Goal: Transaction & Acquisition: Purchase product/service

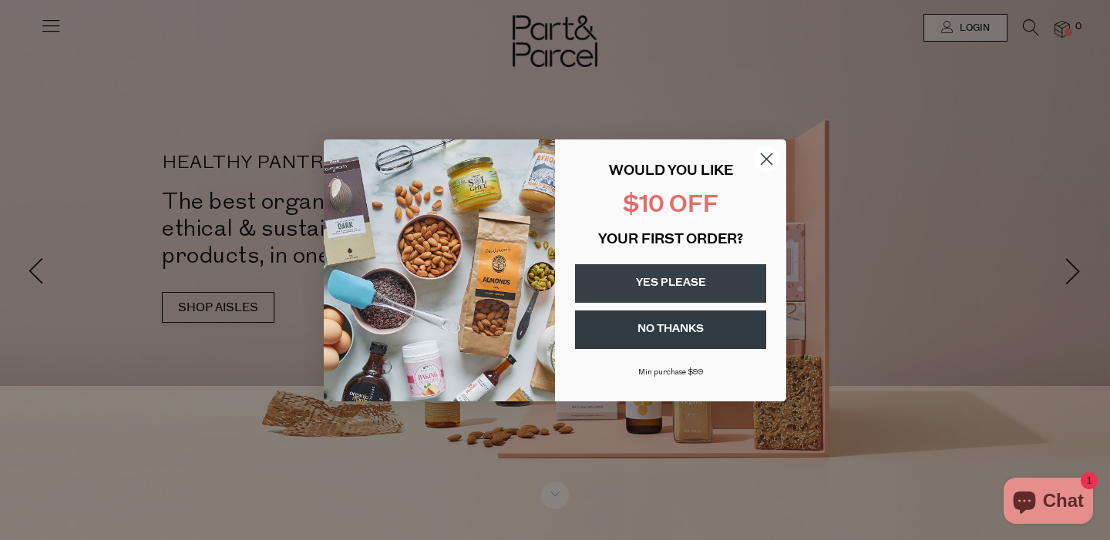
click at [765, 157] on icon "Close dialog" at bounding box center [766, 158] width 11 height 11
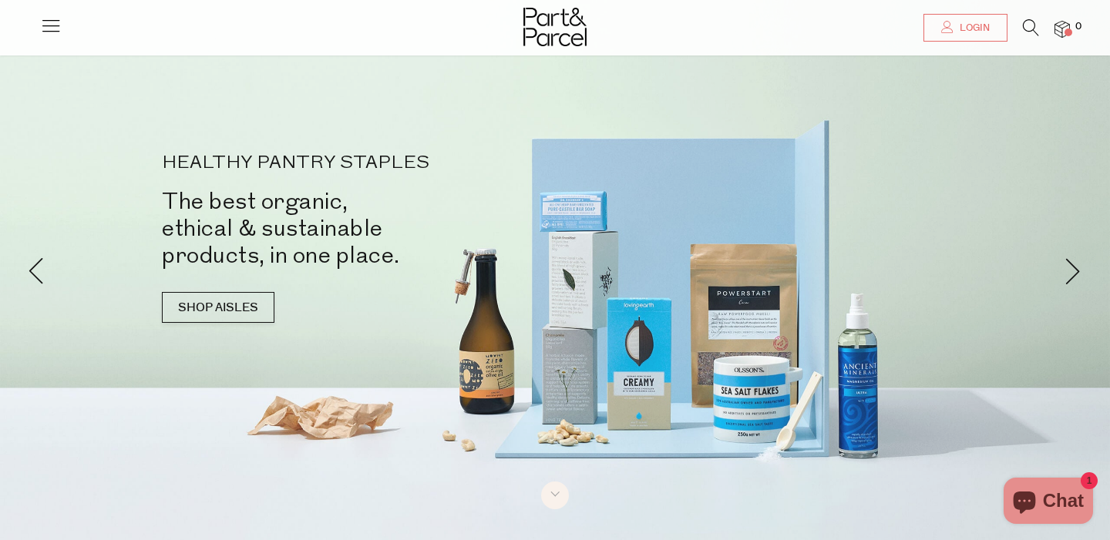
scroll to position [39, 0]
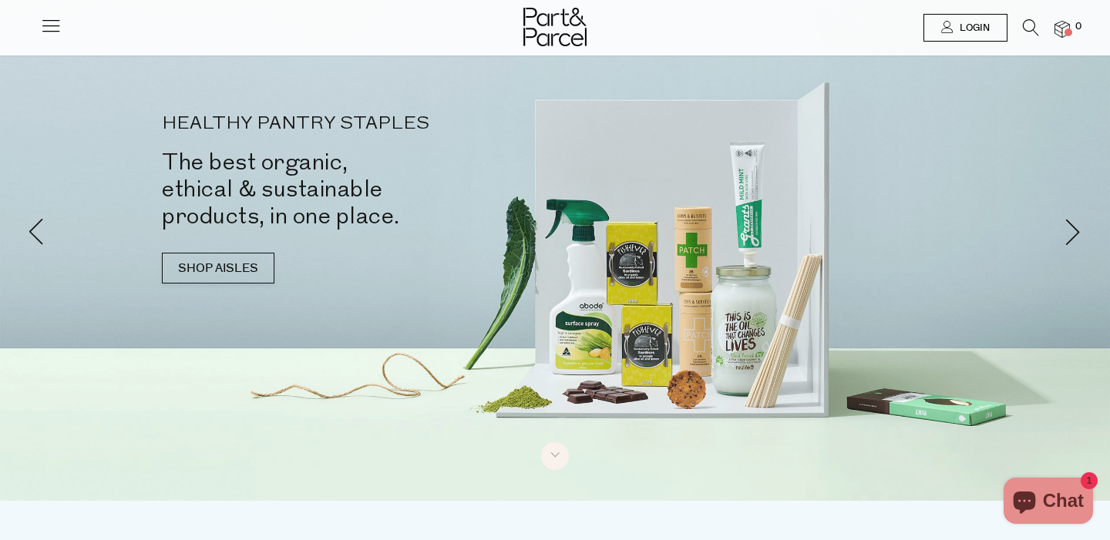
click at [984, 30] on span "Login" at bounding box center [972, 28] width 34 height 13
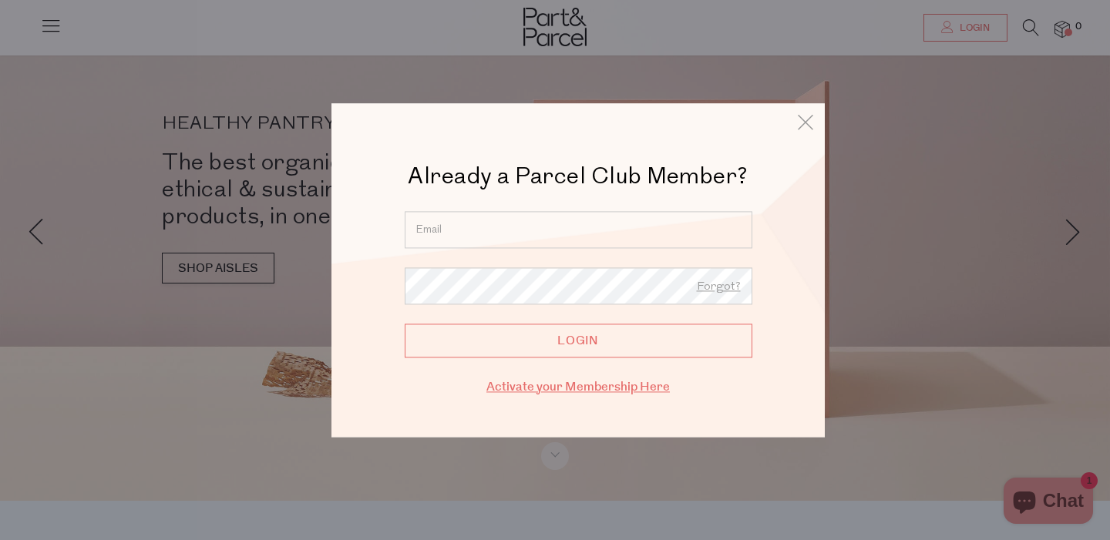
click at [605, 385] on link "Activate your Membership Here" at bounding box center [577, 387] width 183 height 18
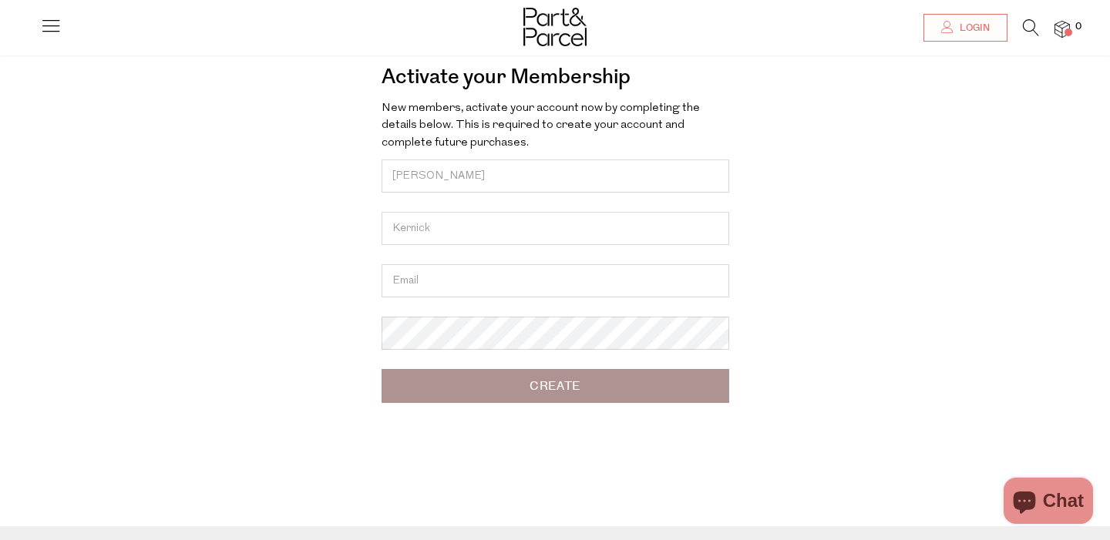
type input "Kernick"
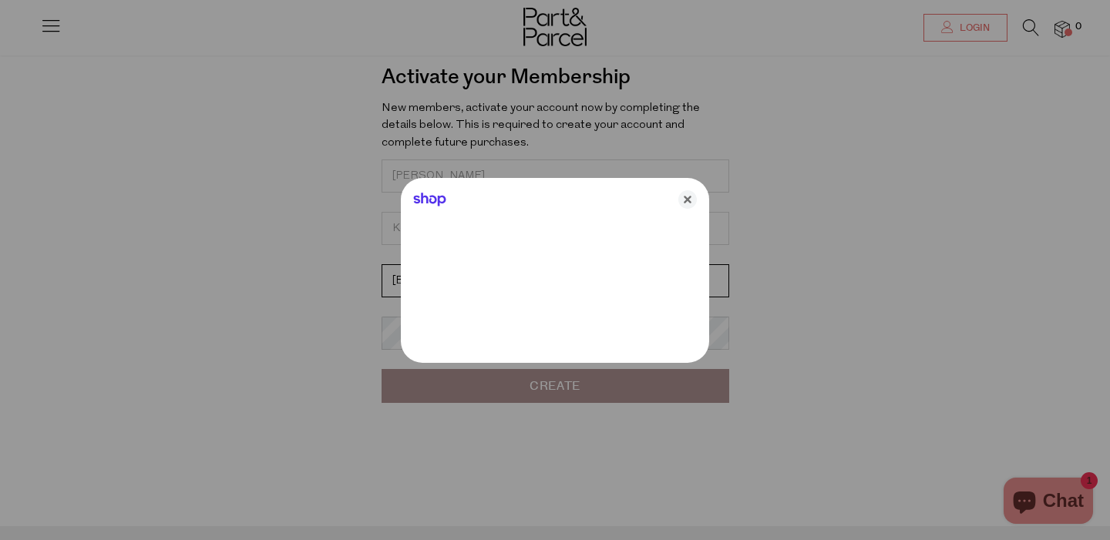
type input "[EMAIL_ADDRESS][DOMAIN_NAME]"
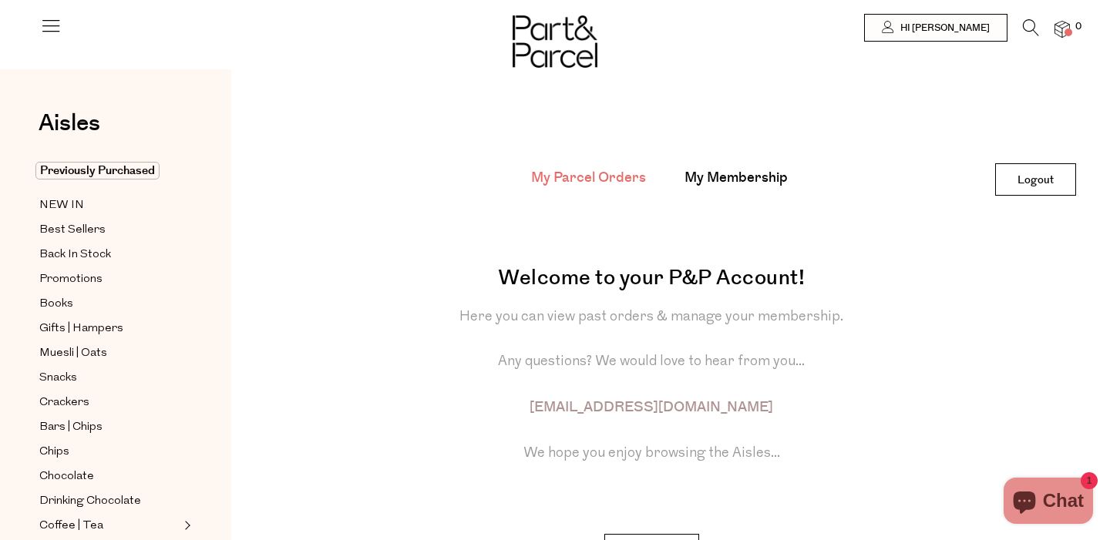
click at [1029, 22] on icon at bounding box center [1030, 27] width 16 height 17
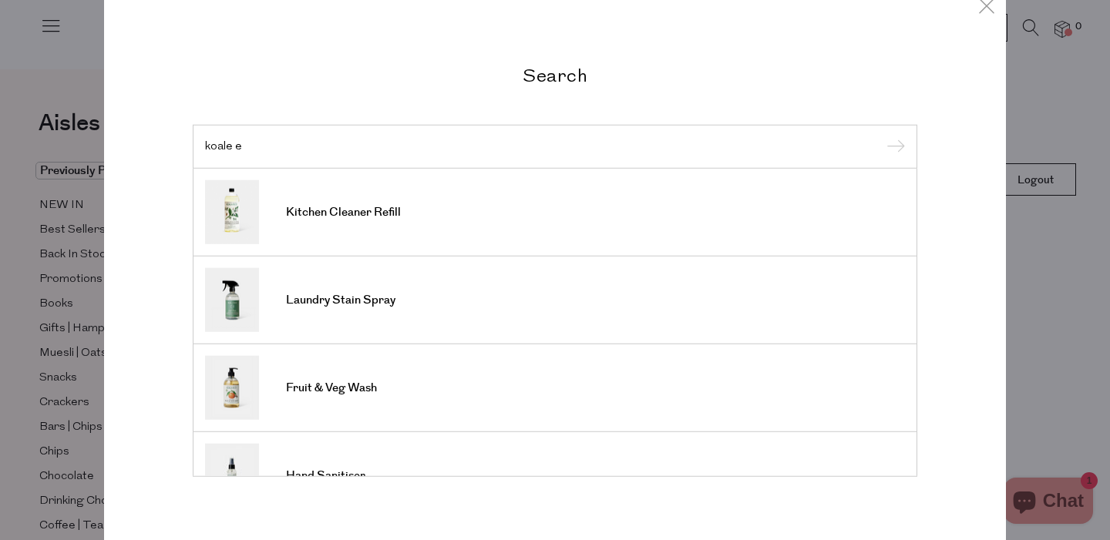
scroll to position [34, 0]
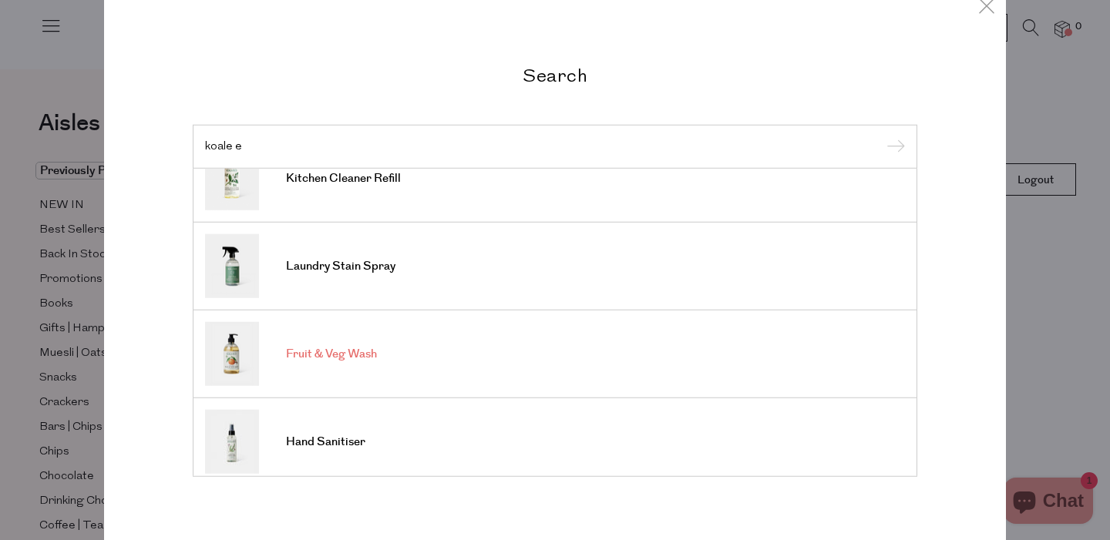
type input "koale e"
click at [341, 354] on span "Fruit & Veg Wash" at bounding box center [331, 354] width 91 height 15
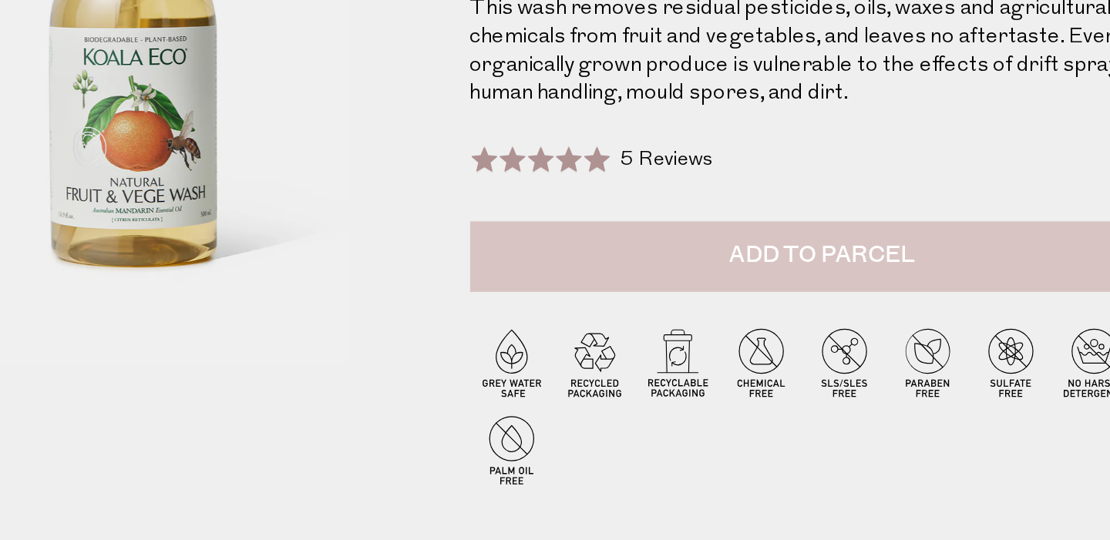
scroll to position [60, 0]
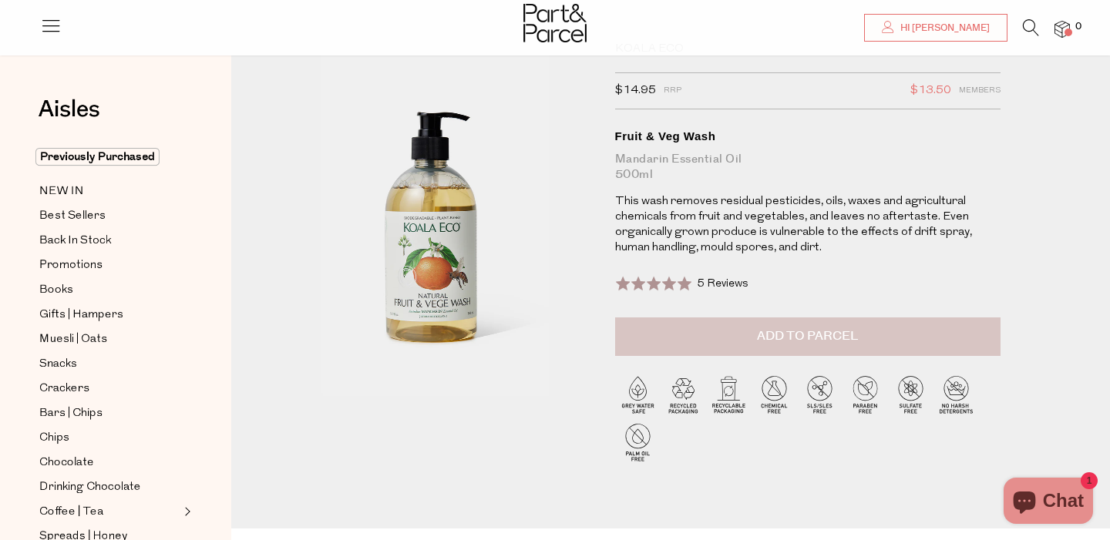
click at [804, 338] on span "Add to Parcel" at bounding box center [807, 336] width 101 height 18
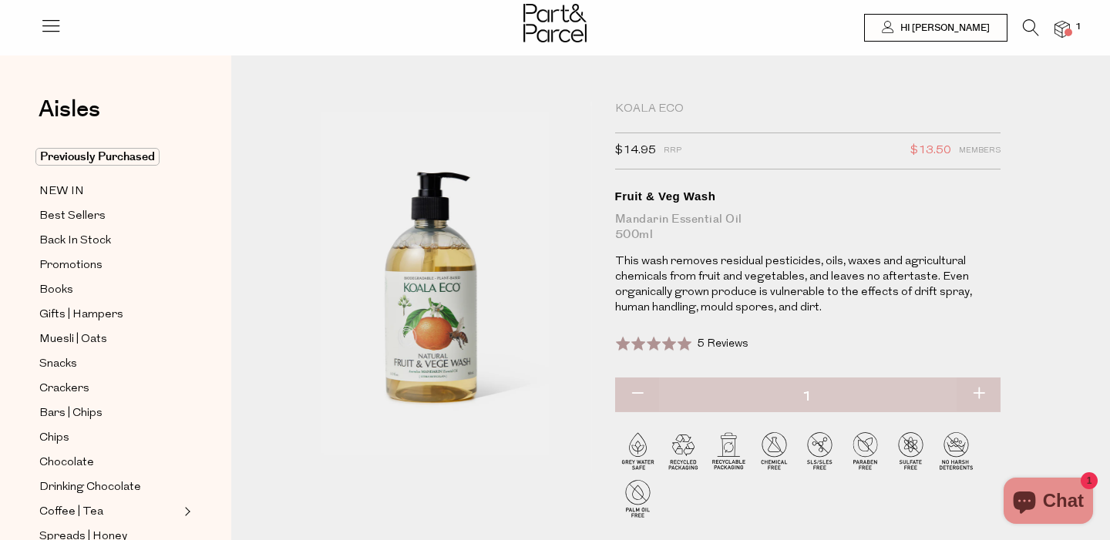
scroll to position [0, 0]
click at [1030, 29] on icon at bounding box center [1030, 27] width 16 height 17
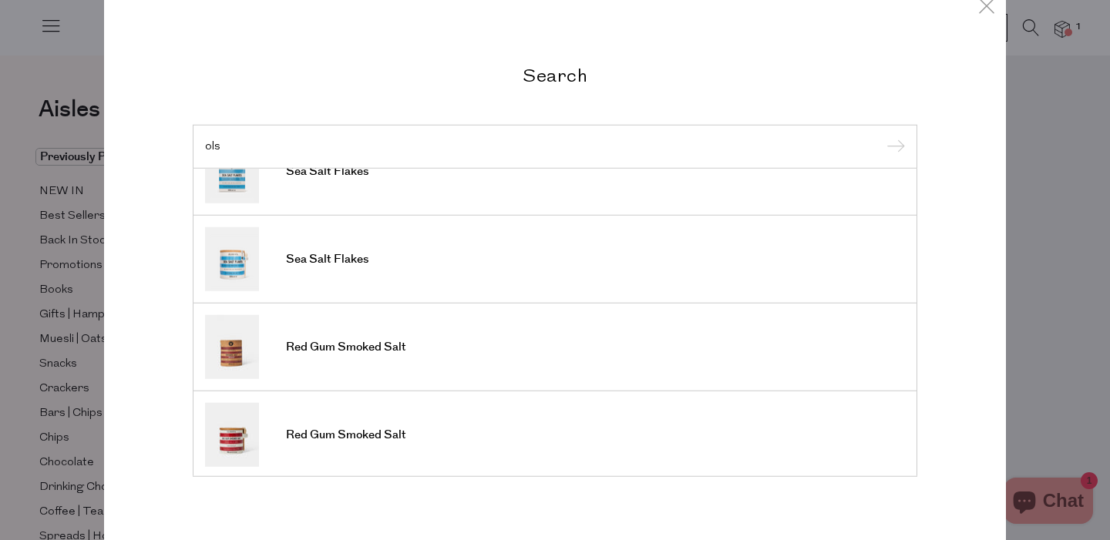
scroll to position [22, 0]
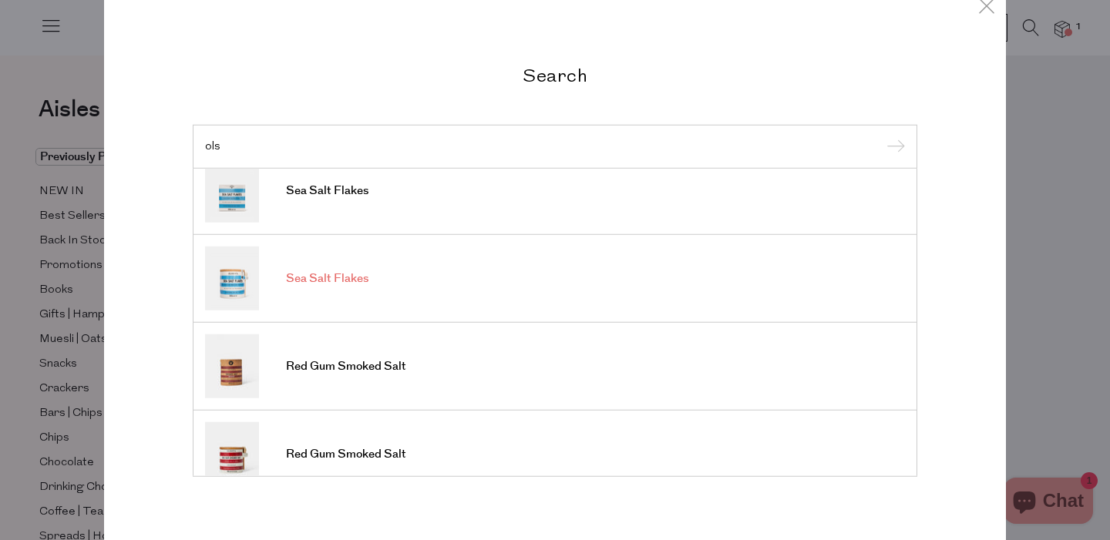
type input "ols"
click at [345, 281] on span "Sea Salt Flakes" at bounding box center [327, 278] width 82 height 15
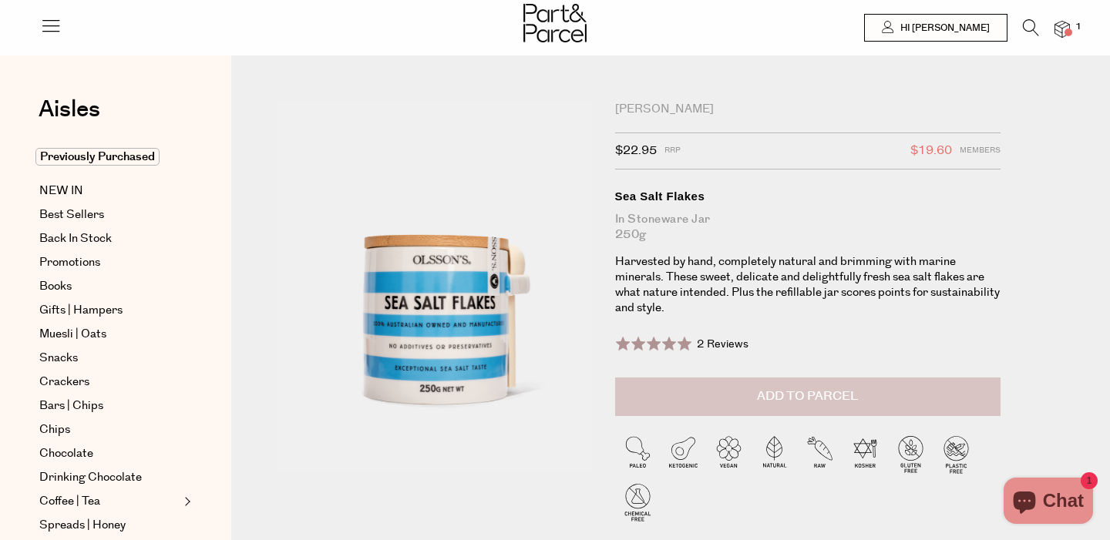
click at [811, 397] on button "Add to Parcel" at bounding box center [807, 397] width 385 height 39
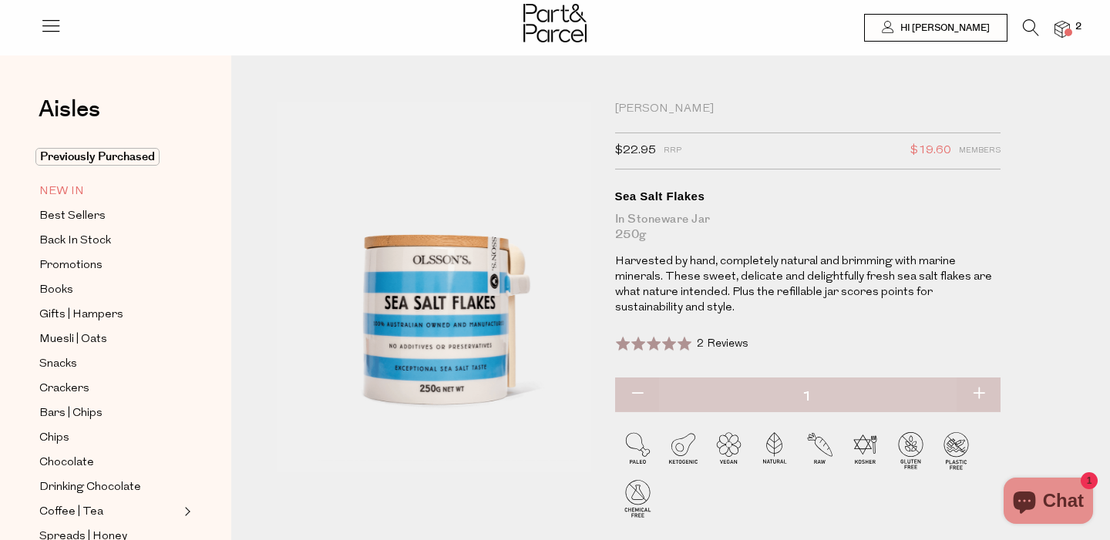
click at [66, 190] on span "NEW IN" at bounding box center [61, 192] width 45 height 18
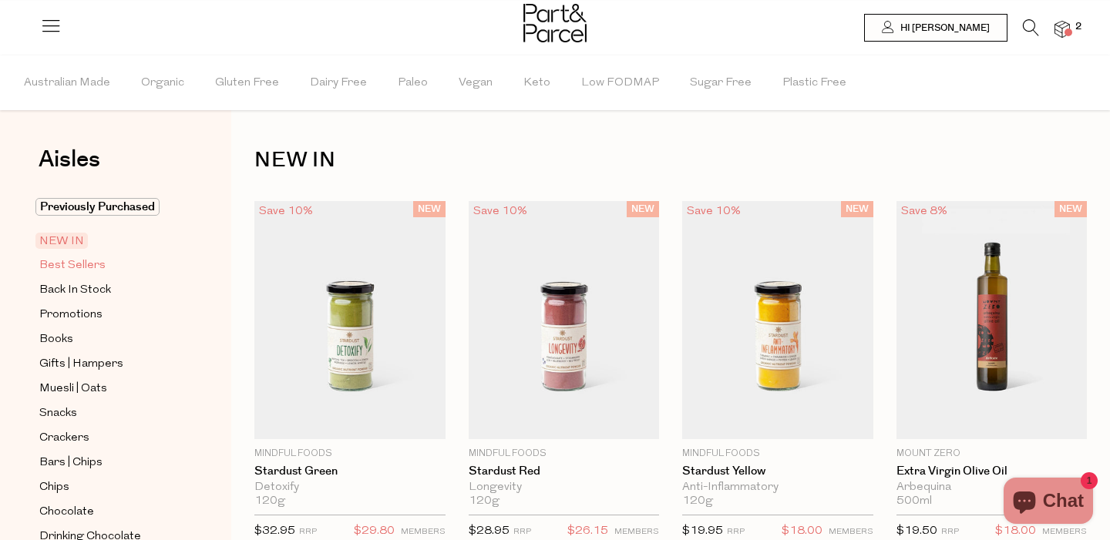
click at [85, 262] on span "Best Sellers" at bounding box center [72, 266] width 66 height 18
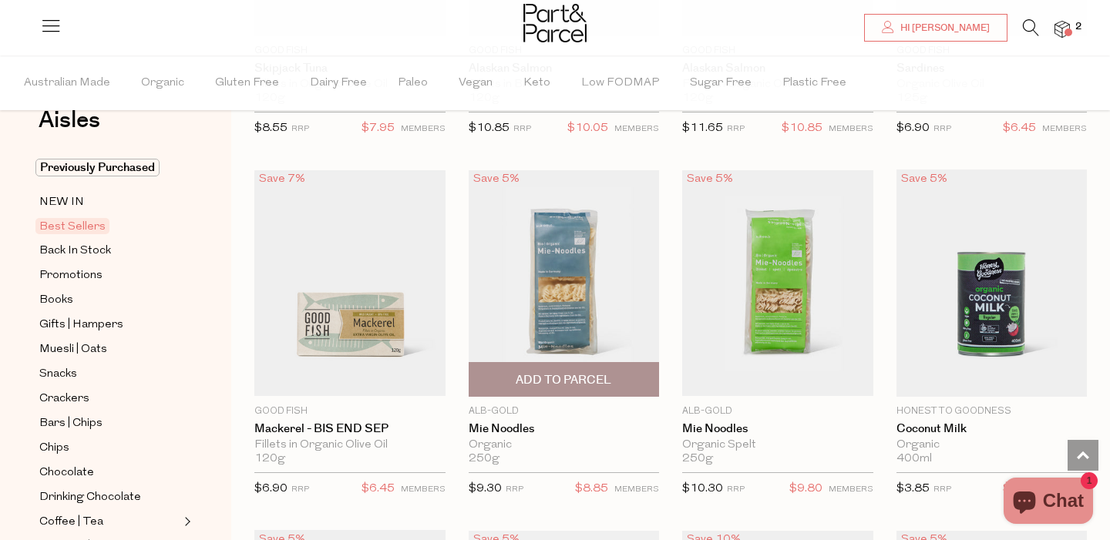
scroll to position [1508, 0]
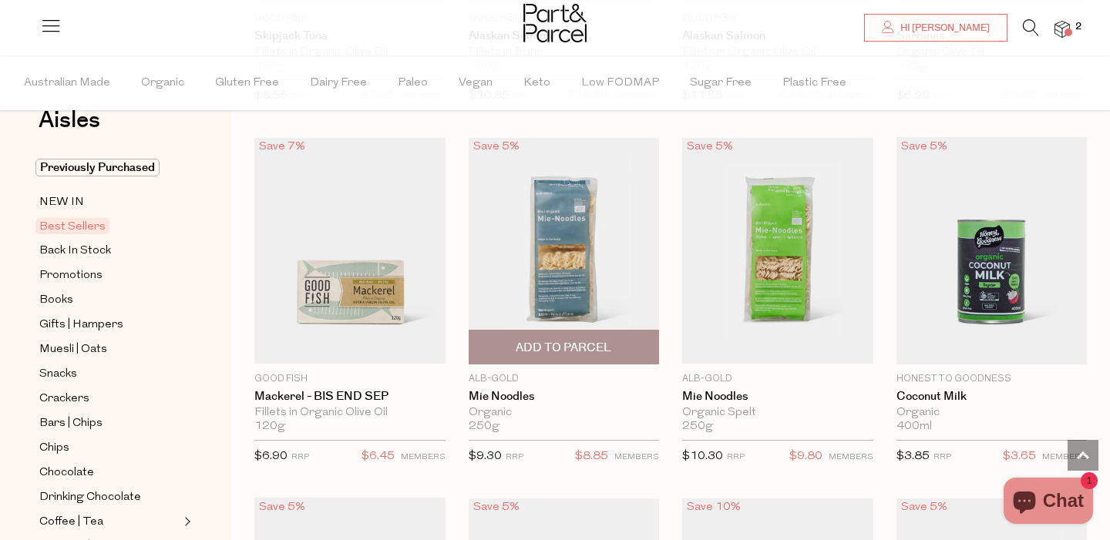
click at [552, 254] on img at bounding box center [563, 250] width 191 height 225
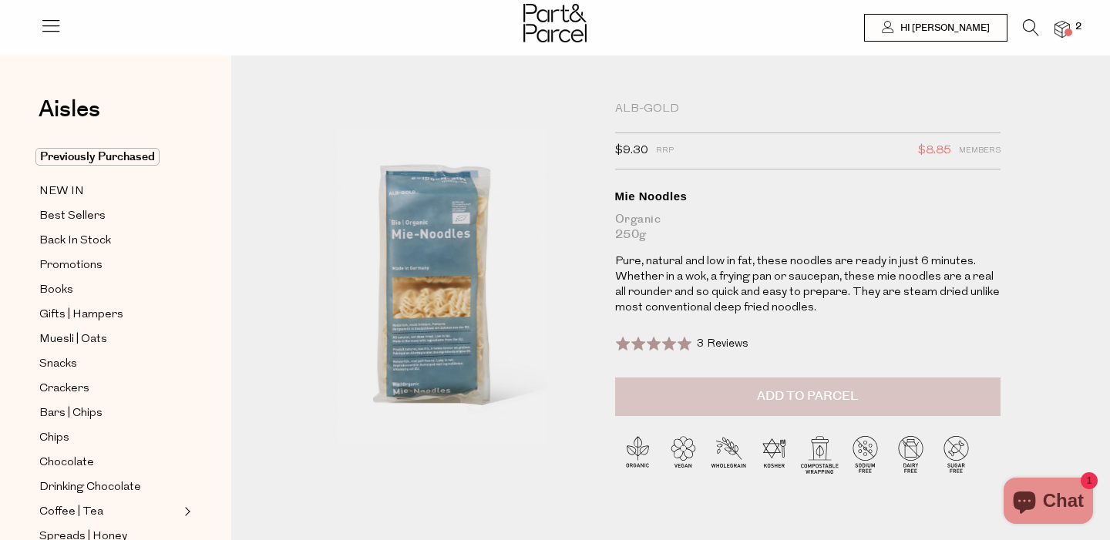
click at [845, 398] on span "Add to Parcel" at bounding box center [807, 397] width 101 height 18
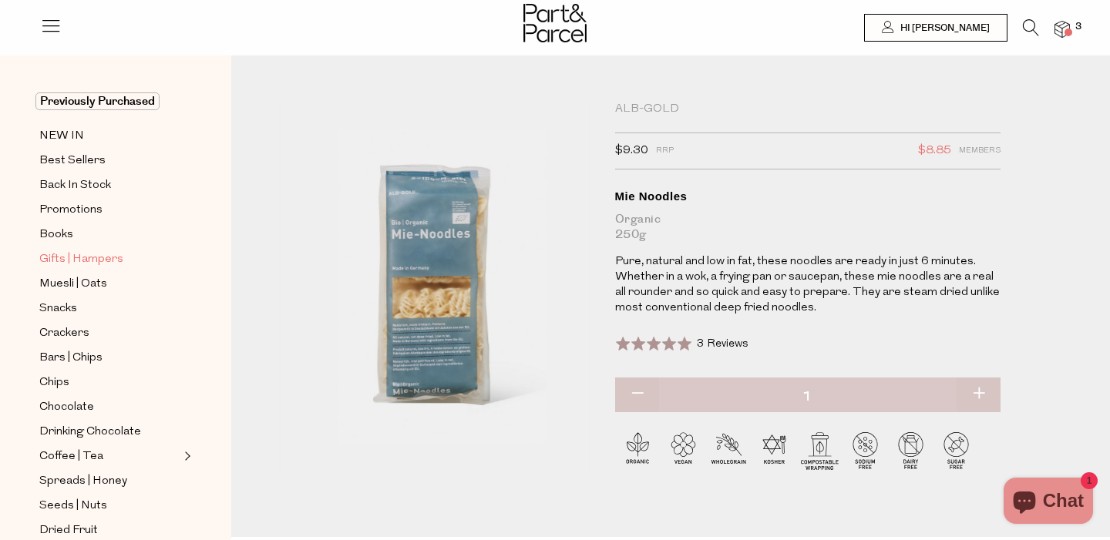
scroll to position [57, 0]
click at [69, 405] on span "Chocolate" at bounding box center [66, 406] width 55 height 18
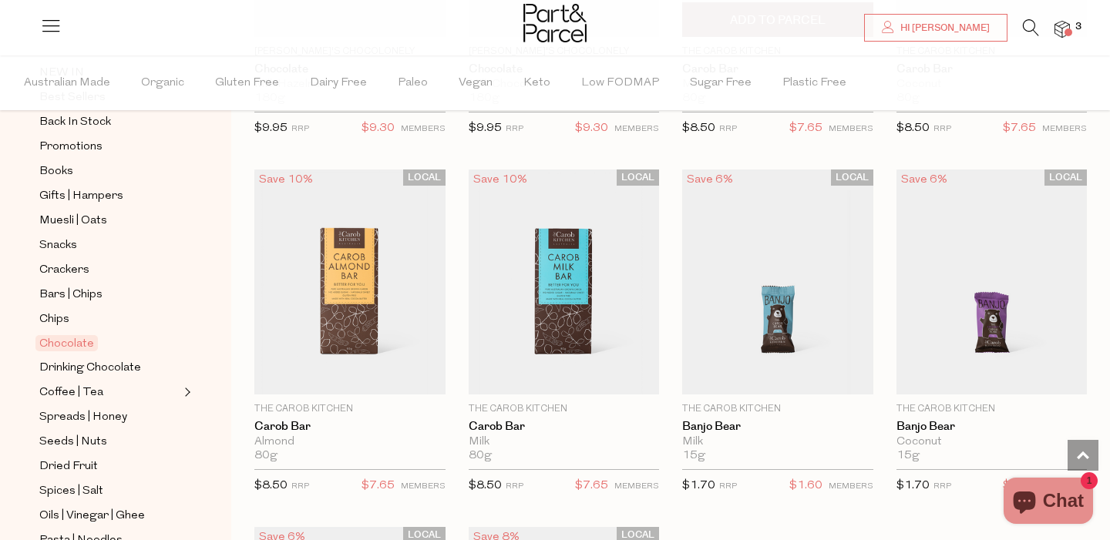
scroll to position [4026, 0]
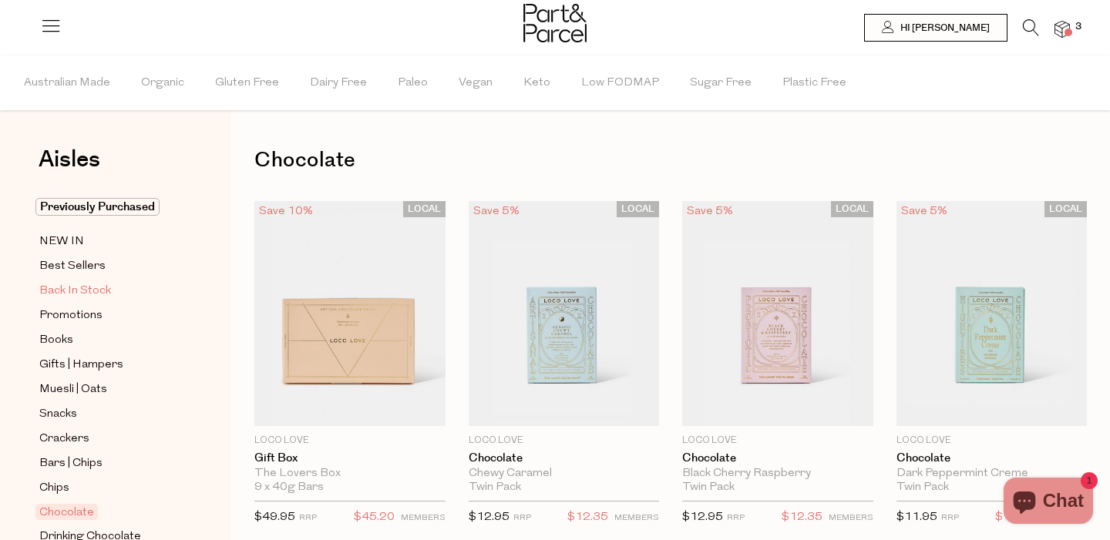
click at [73, 292] on span "Back In Stock" at bounding box center [75, 291] width 72 height 18
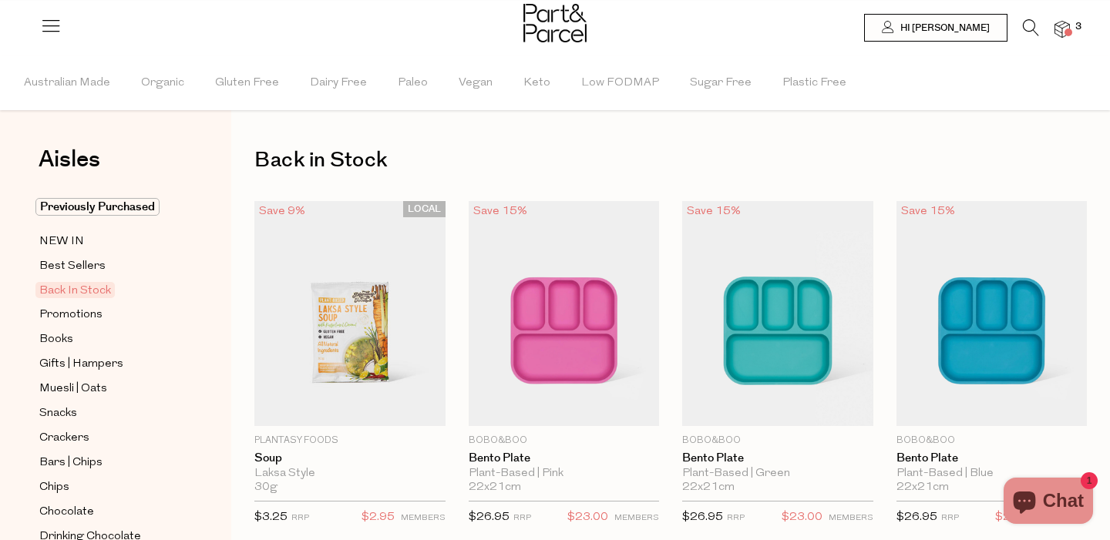
click at [1031, 24] on icon at bounding box center [1030, 27] width 16 height 17
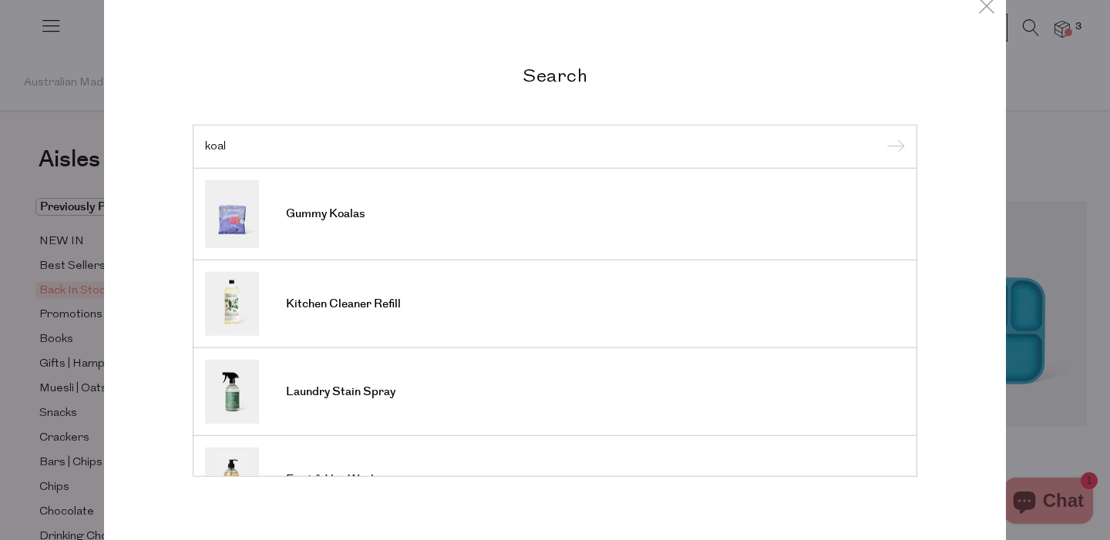
type input "koala"
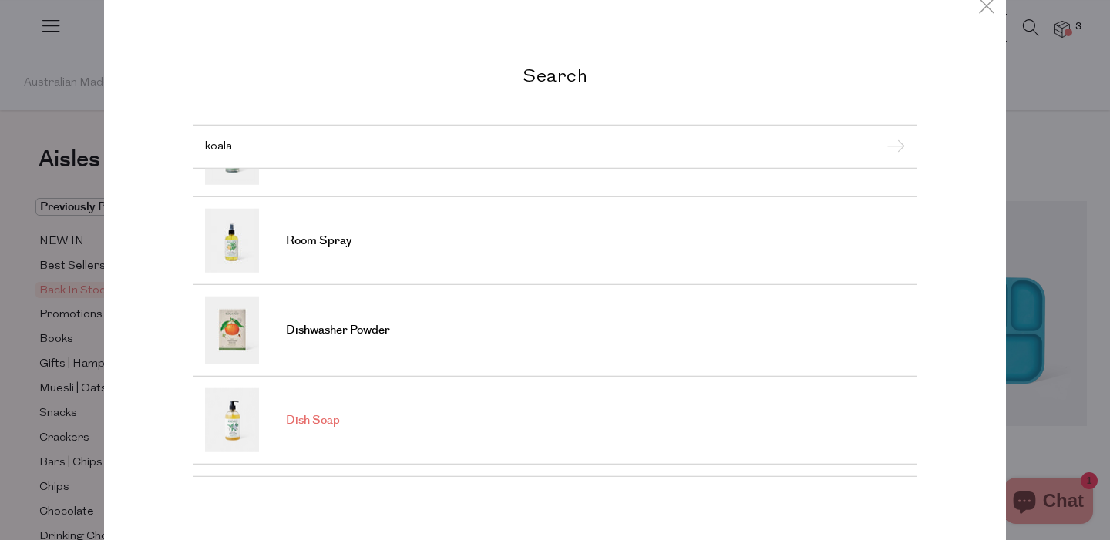
scroll to position [495, 0]
